Goal: Information Seeking & Learning: Learn about a topic

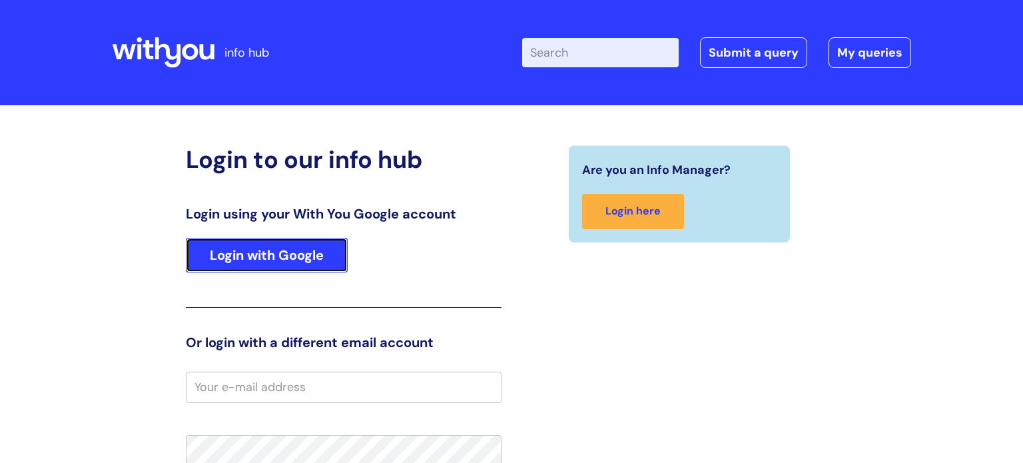
click at [258, 257] on link "Login with Google" at bounding box center [267, 255] width 162 height 35
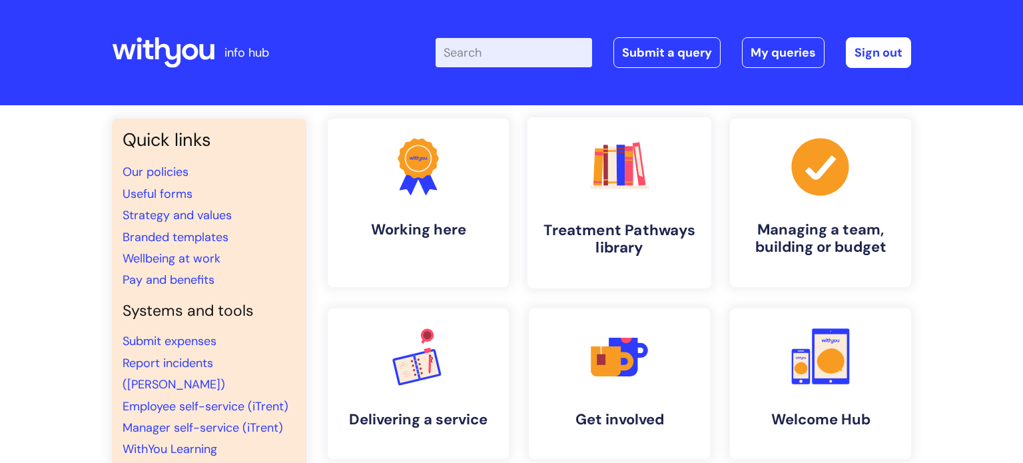
click at [590, 218] on link ".cls-1{fill:#f89b22;}.cls-1,.cls-2,.cls-3,.cls-4,.cls-5,.cls-6,.cls-7{stroke-wi…" at bounding box center [619, 202] width 184 height 171
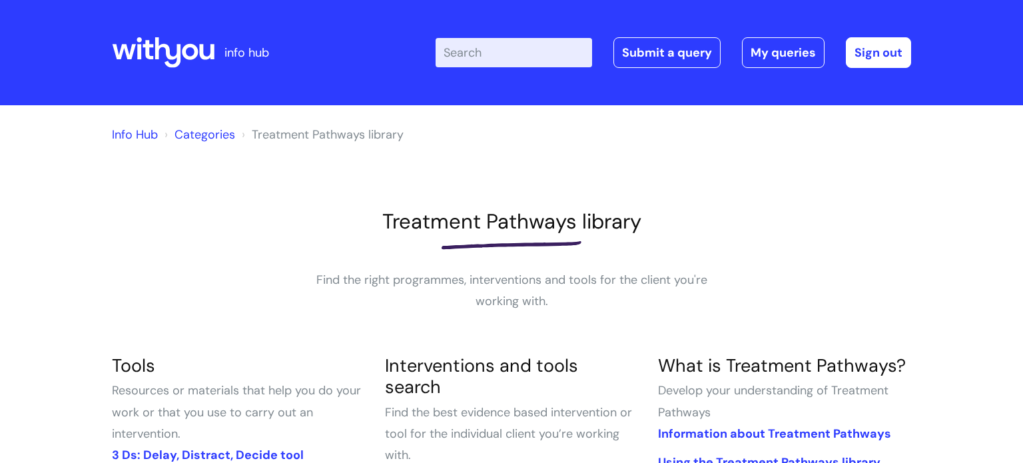
click at [477, 53] on input "Enter your search term here..." at bounding box center [513, 52] width 156 height 29
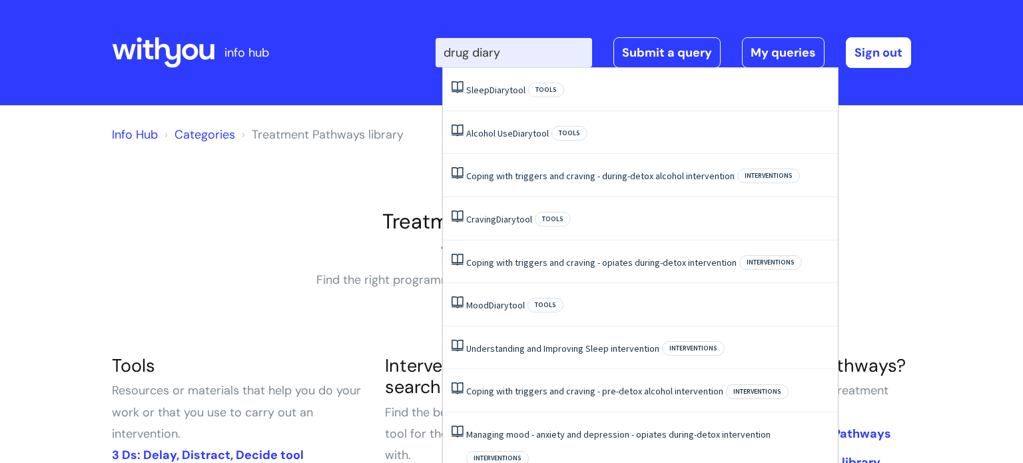
type input "drug diary"
click button "Search" at bounding box center [0, 0] width 0 height 0
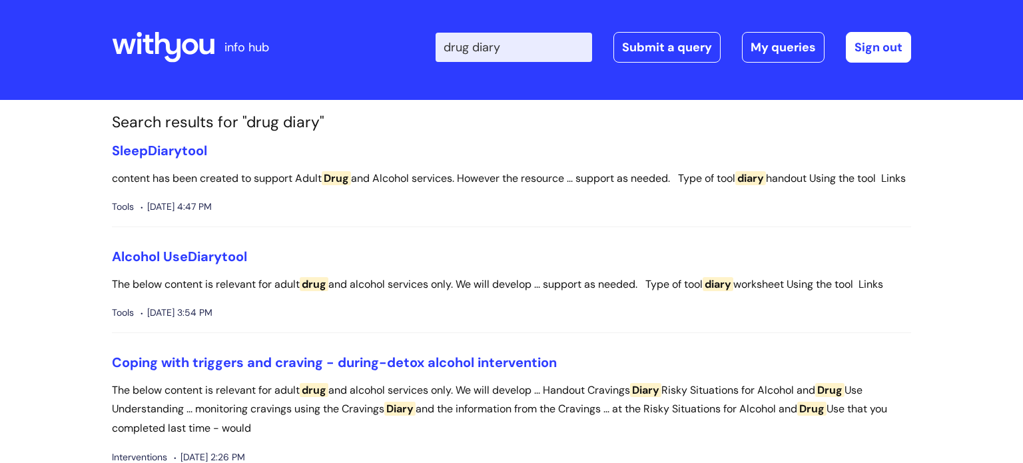
scroll to position [13, 0]
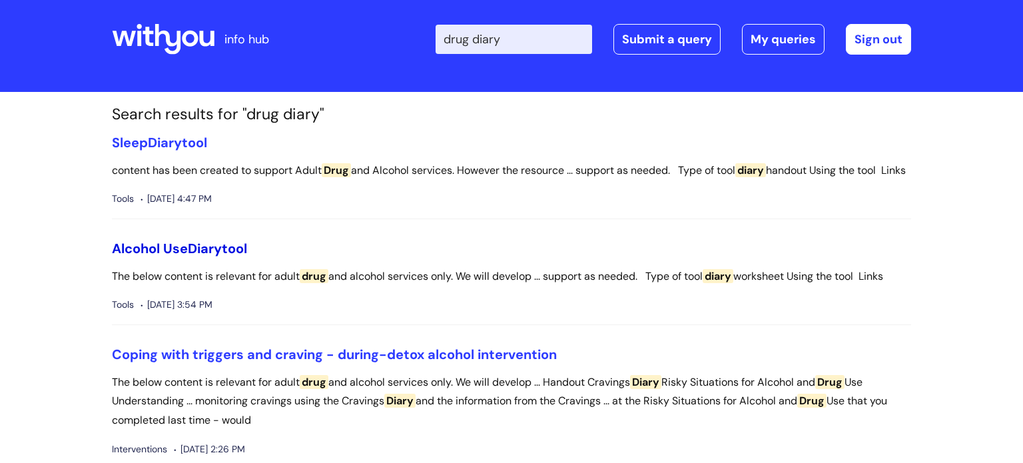
click at [189, 257] on link "Alcohol Use Diary tool" at bounding box center [179, 248] width 135 height 17
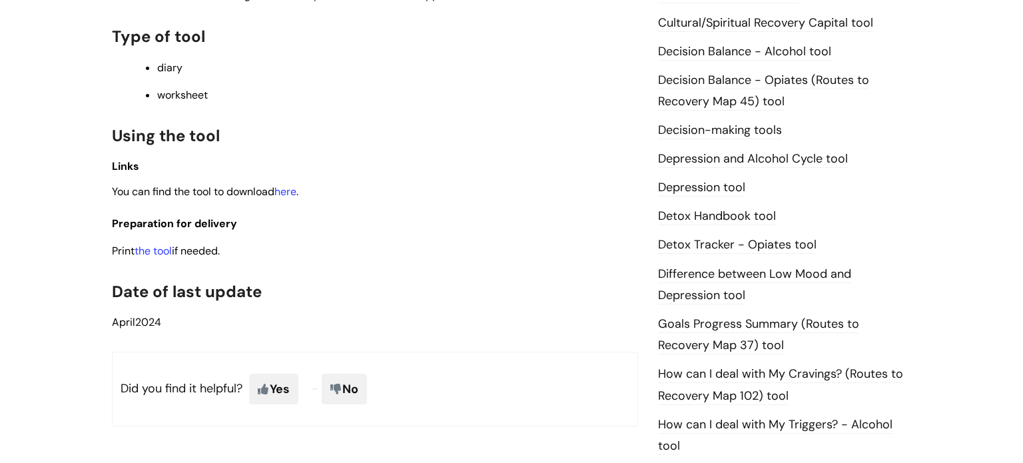
scroll to position [659, 0]
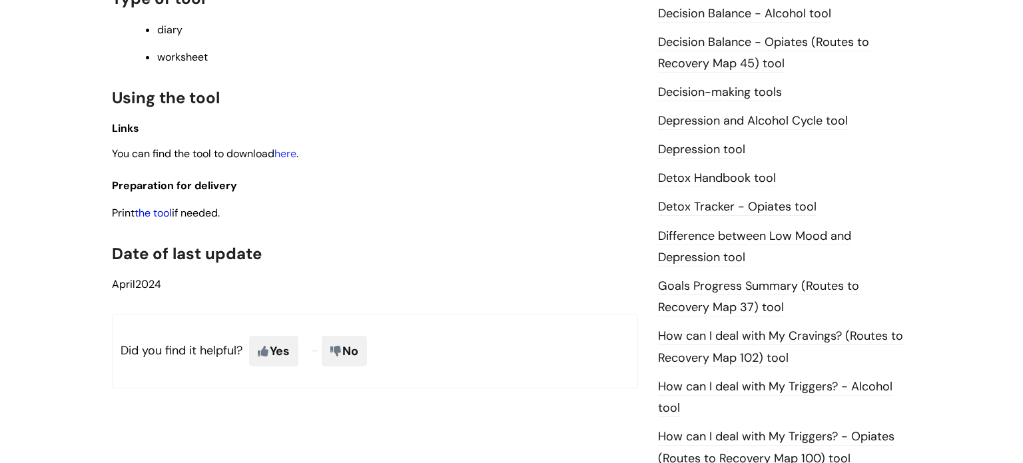
click at [172, 220] on link "the tool" at bounding box center [152, 213] width 37 height 14
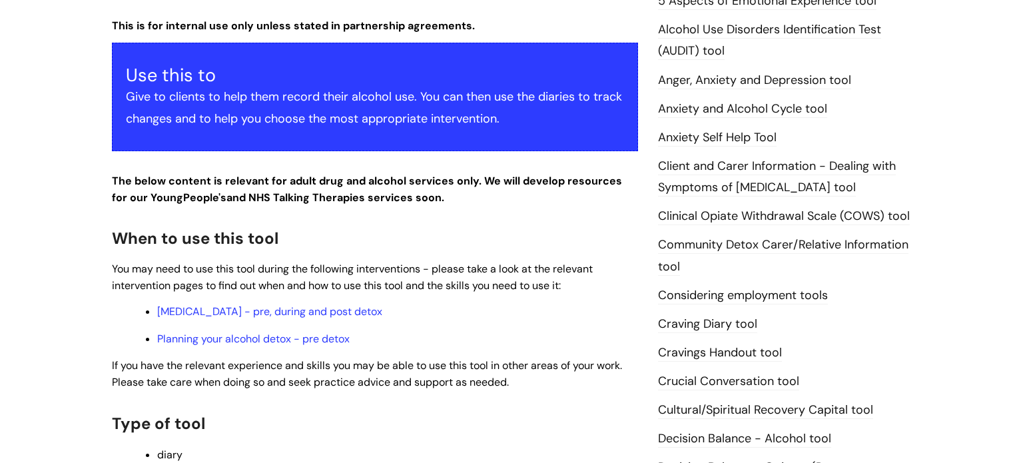
scroll to position [0, 0]
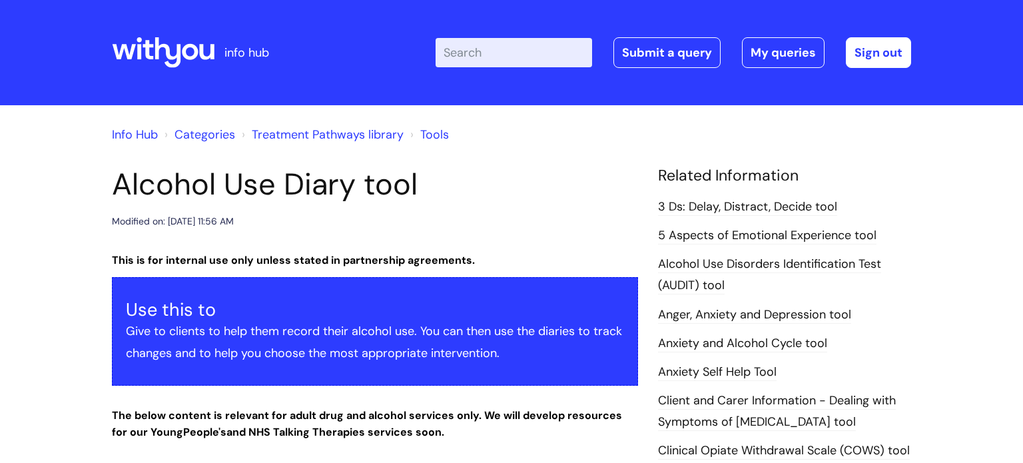
click at [473, 54] on input "Enter your search term here..." at bounding box center [513, 52] width 156 height 29
type input "drug diary"
click button "Search" at bounding box center [0, 0] width 0 height 0
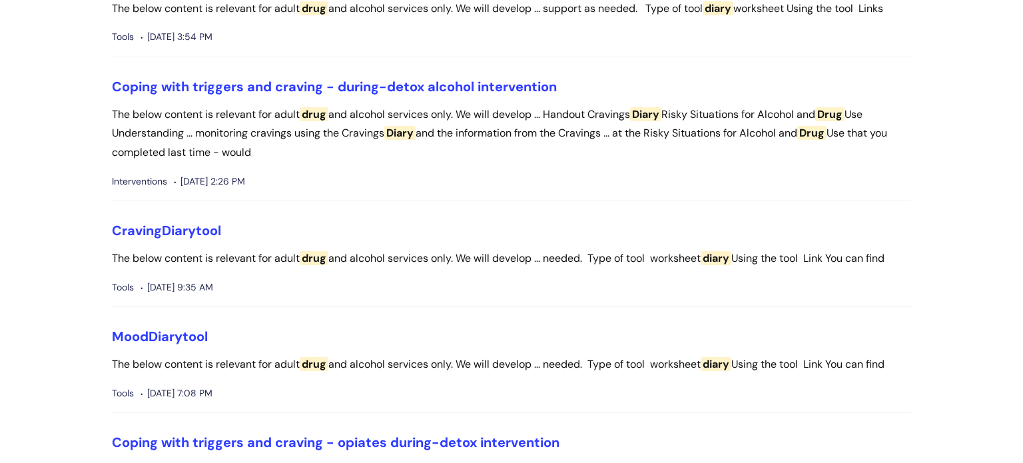
scroll to position [282, 0]
click at [132, 238] on link "Craving Diary tool" at bounding box center [166, 229] width 109 height 17
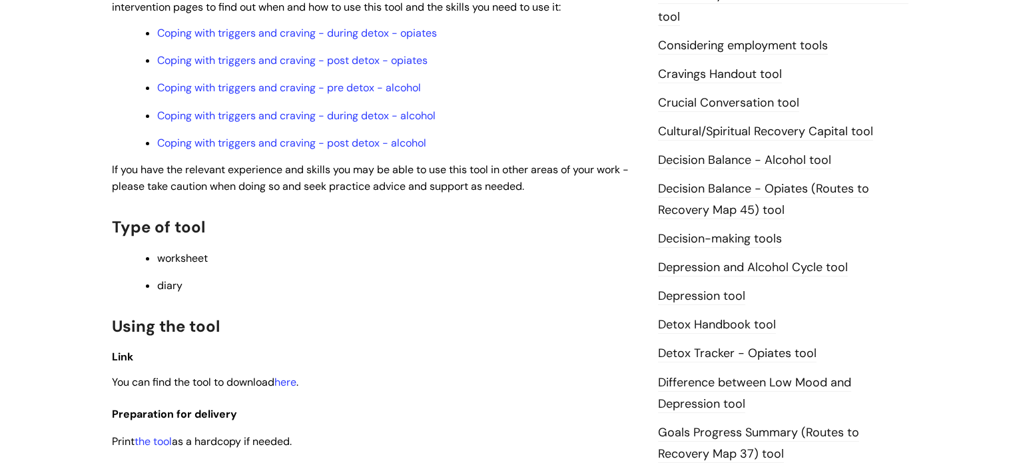
scroll to position [620, 0]
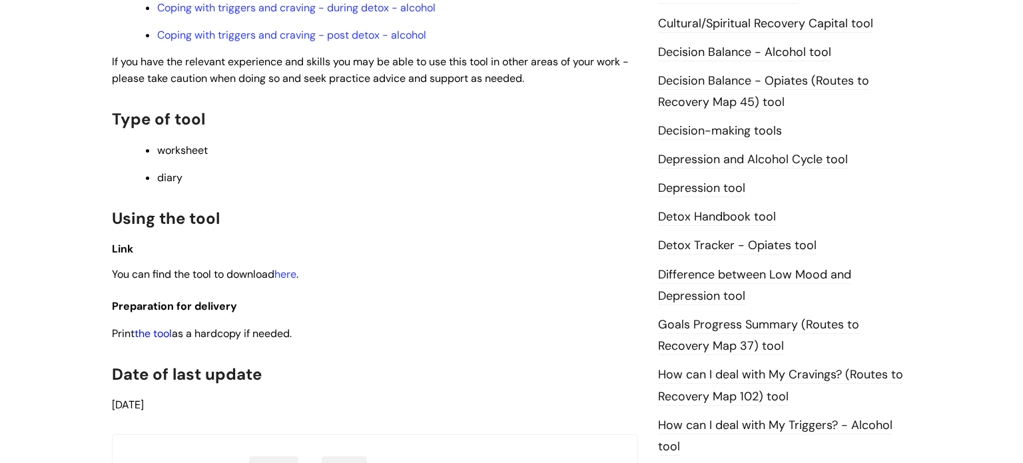
click at [157, 340] on link "the tool" at bounding box center [152, 333] width 37 height 14
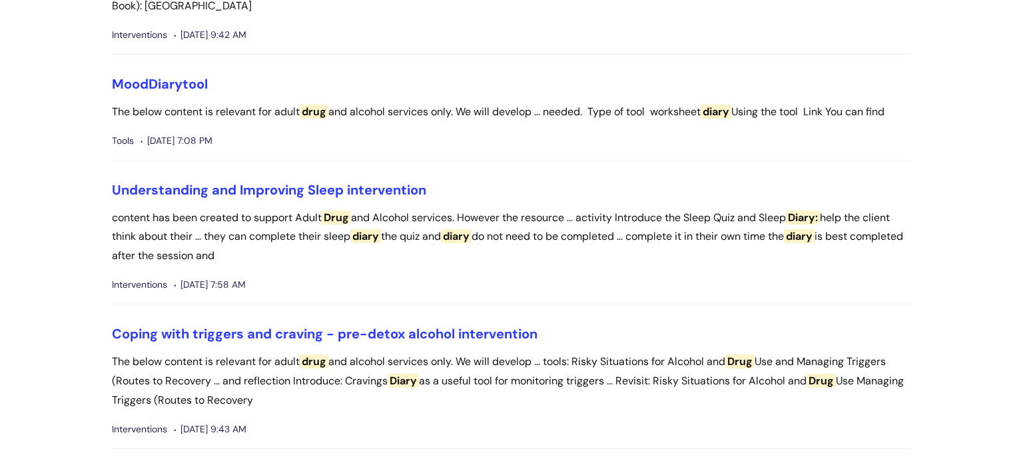
scroll to position [670, 0]
